Goal: Information Seeking & Learning: Find specific fact

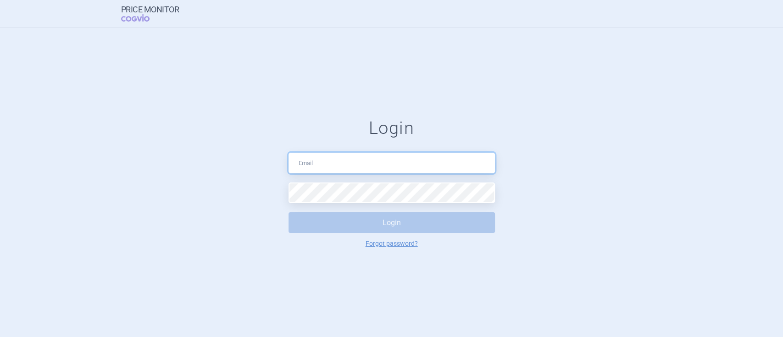
click at [359, 169] on input "text" at bounding box center [391, 163] width 206 height 21
type input "[PERSON_NAME][EMAIL_ADDRESS][PERSON_NAME][DOMAIN_NAME]"
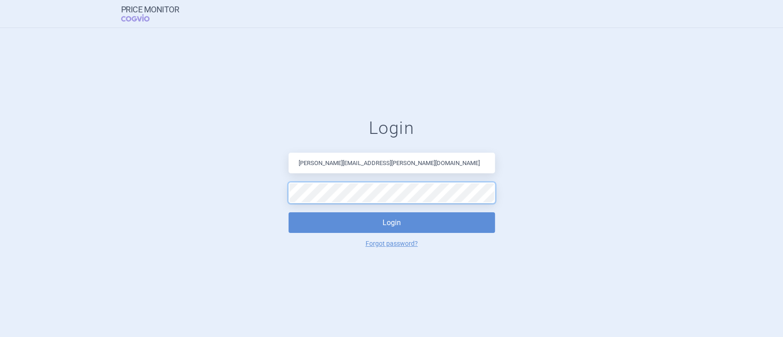
click at [288, 212] on button "Login" at bounding box center [391, 222] width 206 height 21
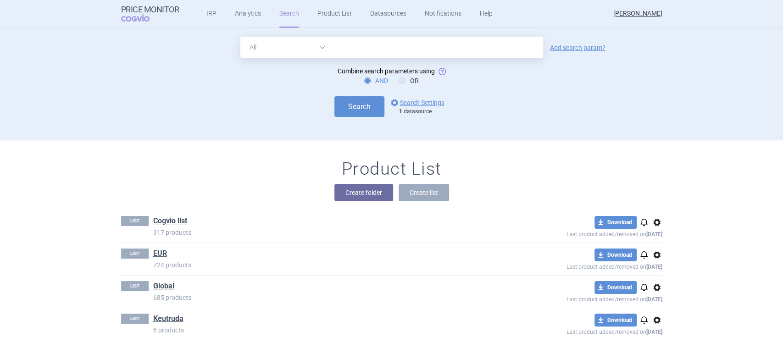
click at [271, 51] on select "All Brand Name ATC Company Active Substance Country Newer than" at bounding box center [285, 47] width 91 height 21
select select "brandName"
click at [240, 37] on select "All Brand Name ATC Company Active Substance Country Newer than" at bounding box center [285, 47] width 91 height 21
click at [350, 52] on input "text" at bounding box center [437, 47] width 212 height 21
type input "[MEDICAL_DATA], [MEDICAL_DATA]"
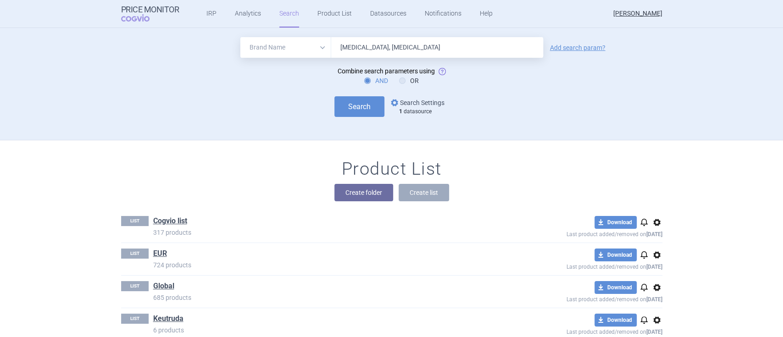
click at [408, 100] on link "options Search Settings" at bounding box center [416, 102] width 55 height 11
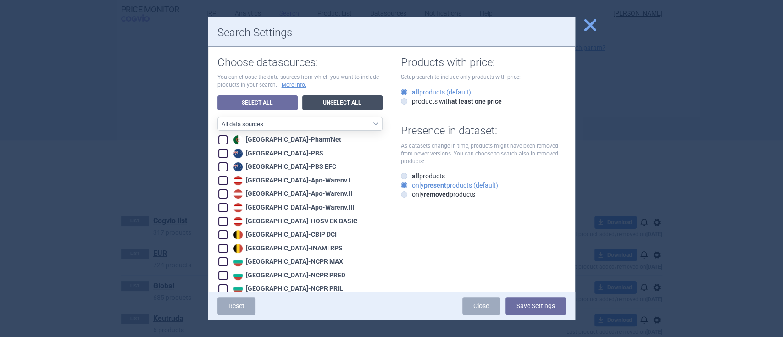
click at [330, 98] on link "Unselect All" at bounding box center [342, 102] width 80 height 15
checkbox input "false"
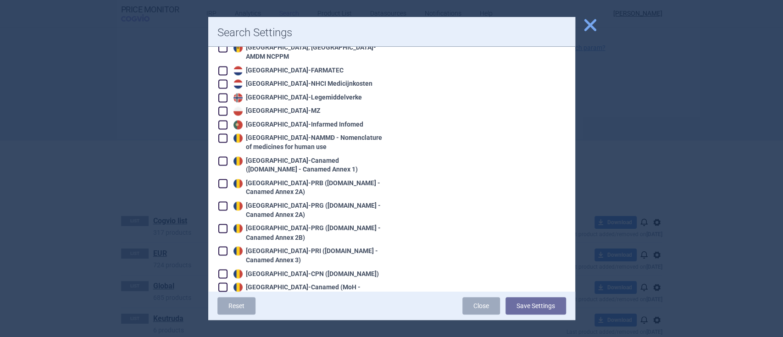
scroll to position [917, 0]
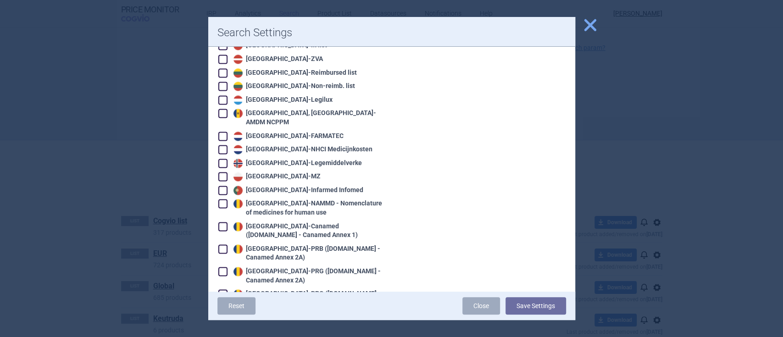
click at [224, 186] on span at bounding box center [222, 190] width 9 height 9
checkbox input "true"
click at [225, 172] on span at bounding box center [222, 176] width 9 height 9
checkbox input "true"
click at [528, 299] on button "Save Settings" at bounding box center [535, 305] width 61 height 17
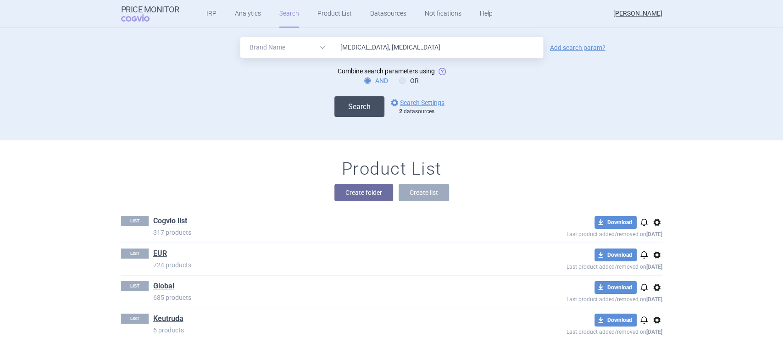
click at [359, 112] on button "Search" at bounding box center [359, 106] width 50 height 21
select select "brandName"
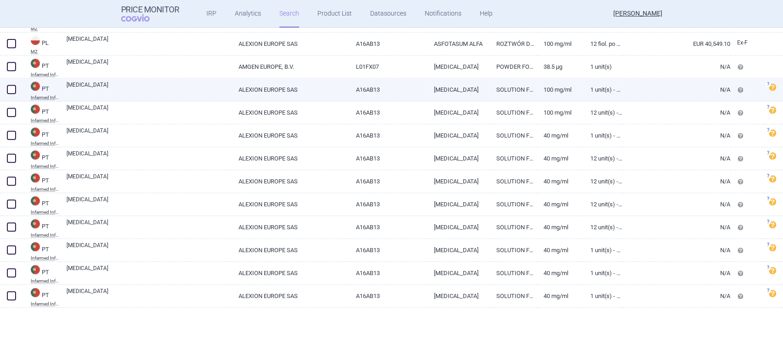
scroll to position [157, 0]
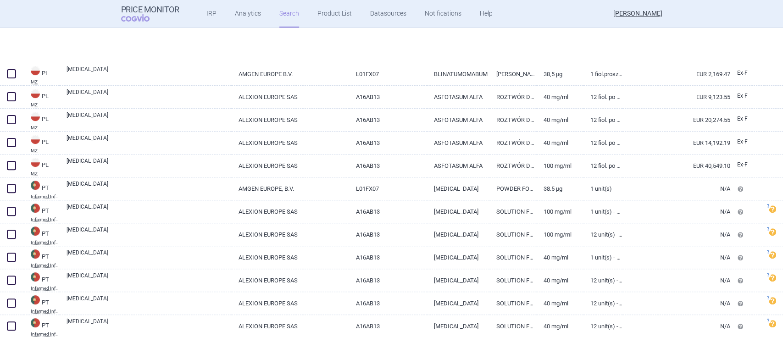
select select "brandName"
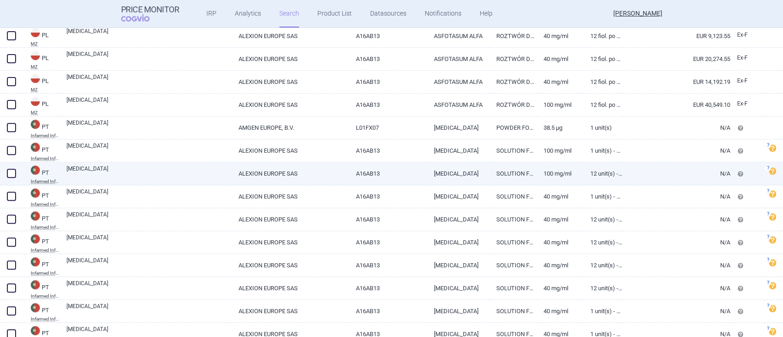
scroll to position [279, 0]
